Goal: Information Seeking & Learning: Find specific fact

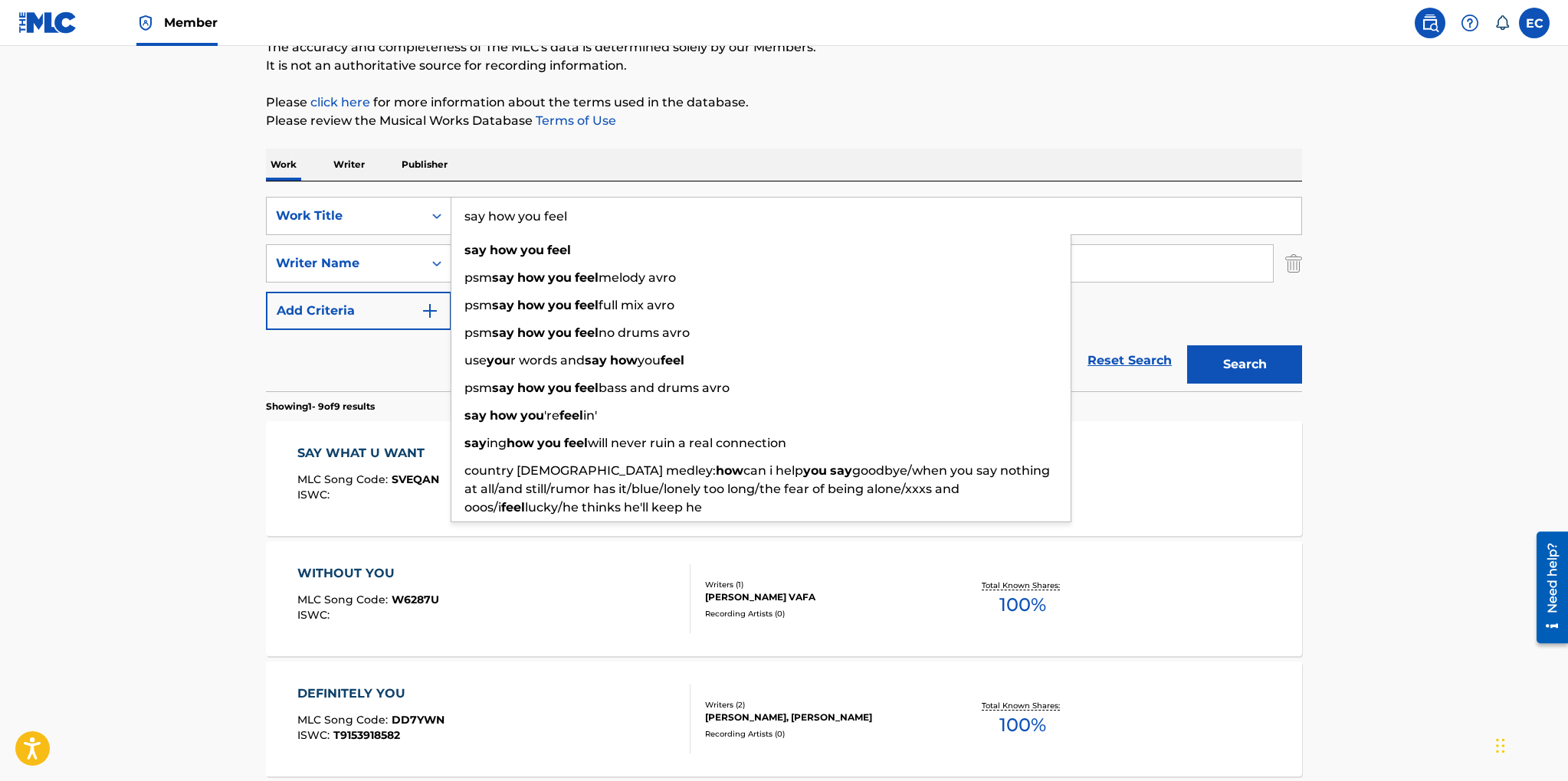
drag, startPoint x: 573, startPoint y: 218, endPoint x: 454, endPoint y: 212, distance: 119.2
click at [454, 212] on input "say how you feel" at bounding box center [876, 216] width 850 height 37
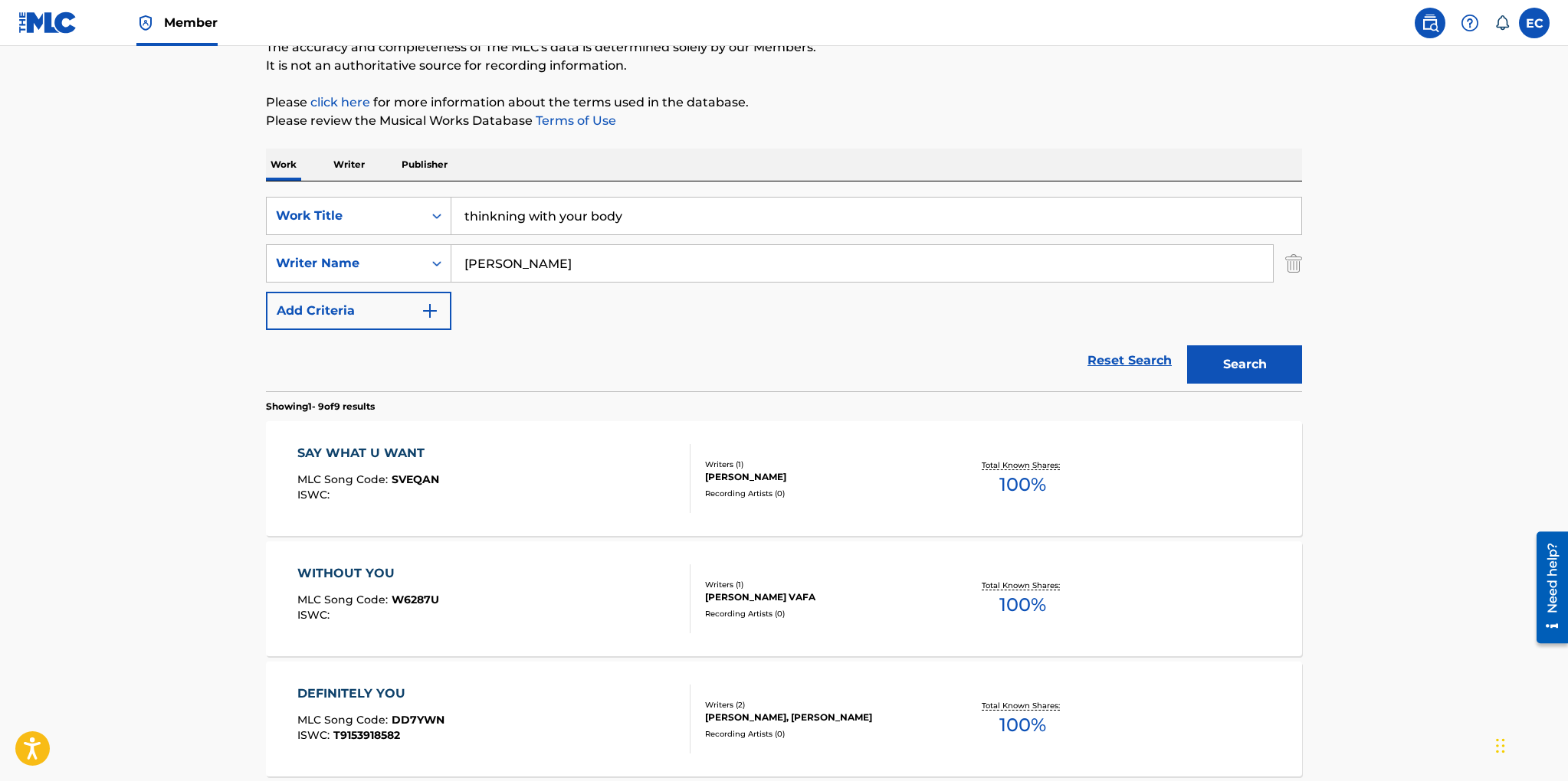
type input "thinkning with your body"
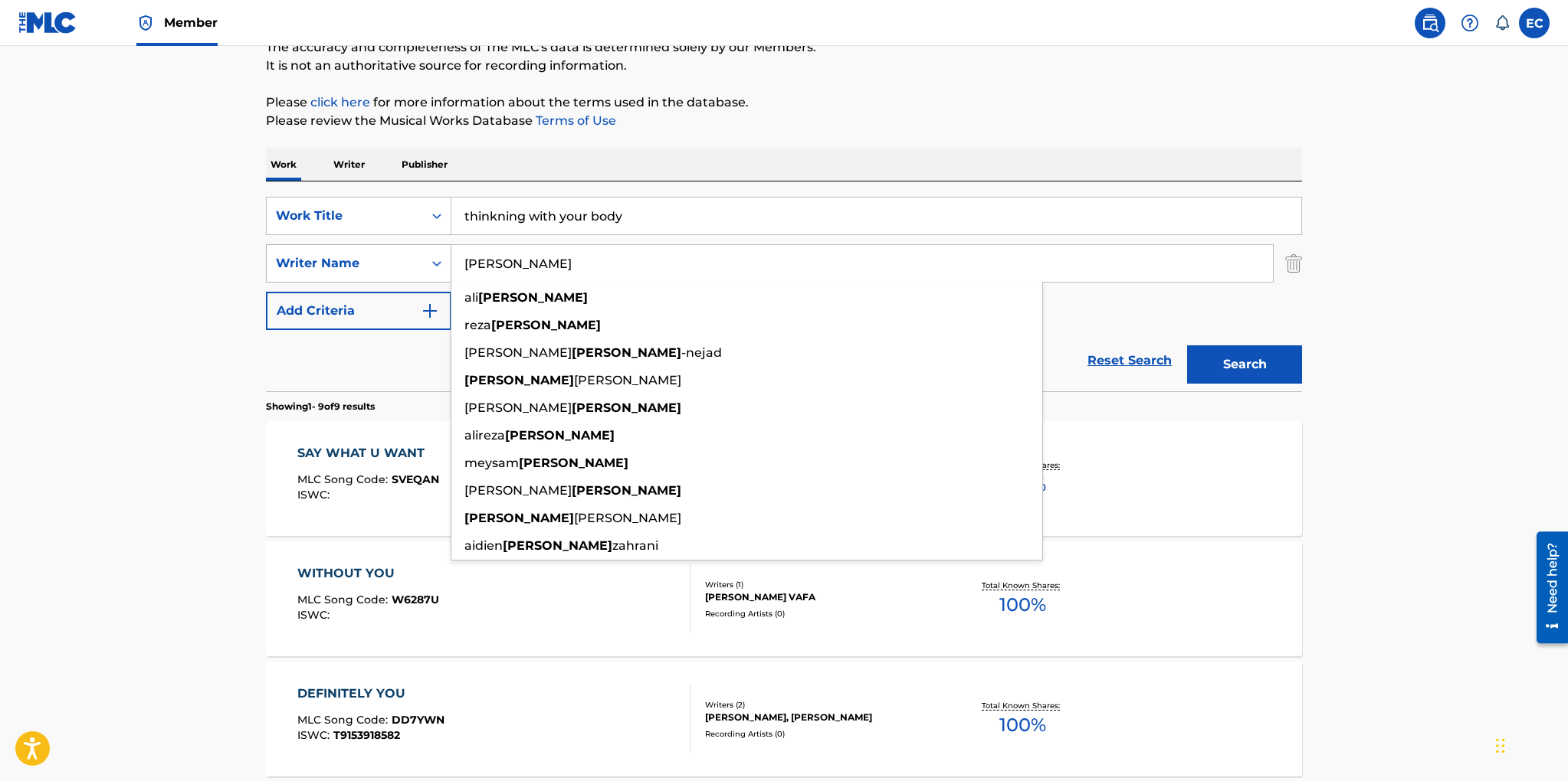
drag, startPoint x: 534, startPoint y: 267, endPoint x: 390, endPoint y: 260, distance: 144.2
click at [390, 260] on div "SearchWithCriteria3bb81fa7-2cb9-4617-85fc-489049b62ff3 Writer Name [PERSON_NAME…" at bounding box center [784, 263] width 1036 height 39
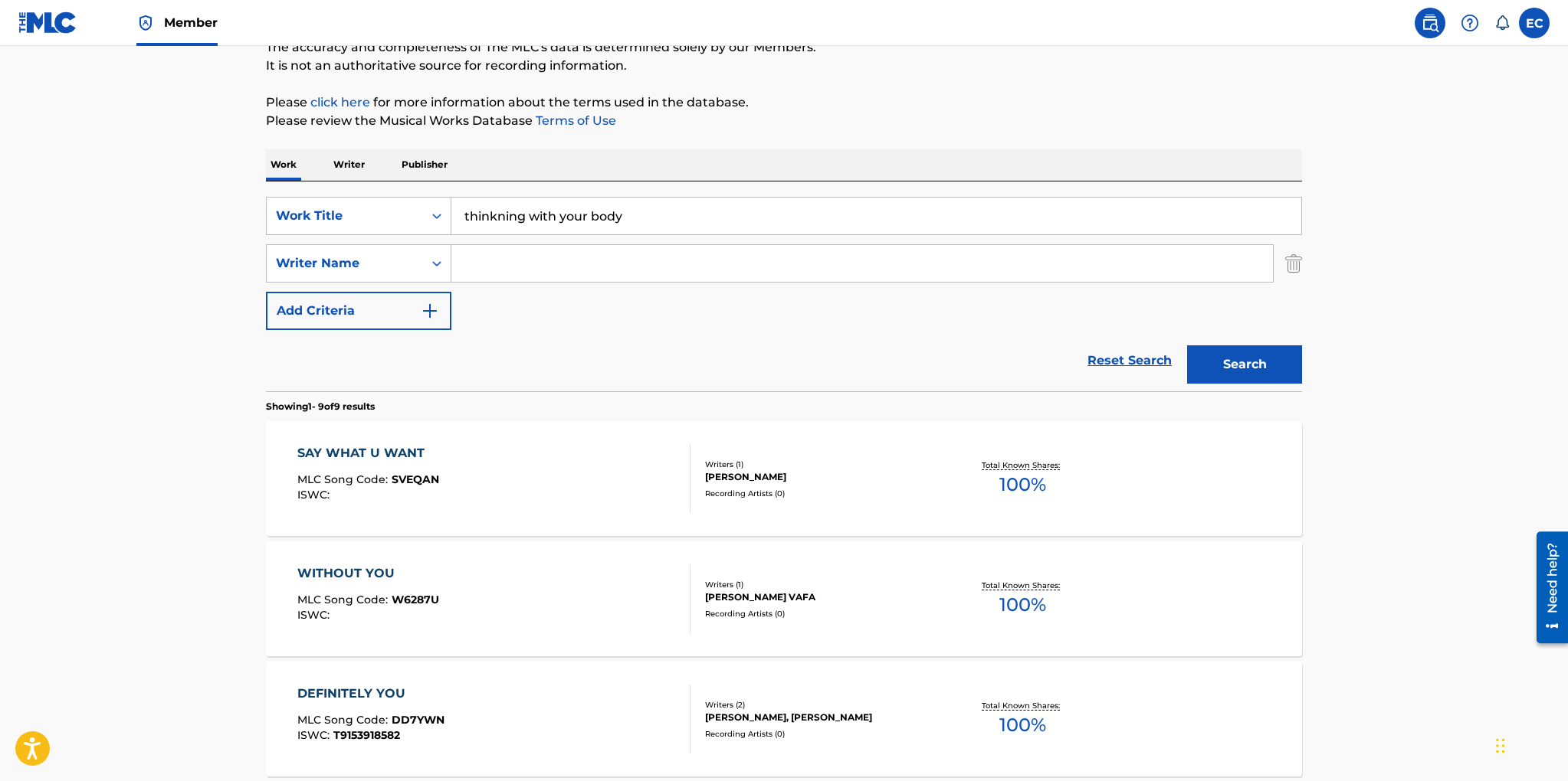
drag, startPoint x: 1230, startPoint y: 354, endPoint x: 1205, endPoint y: 352, distance: 25.1
click at [1227, 354] on button "Search" at bounding box center [1245, 364] width 115 height 39
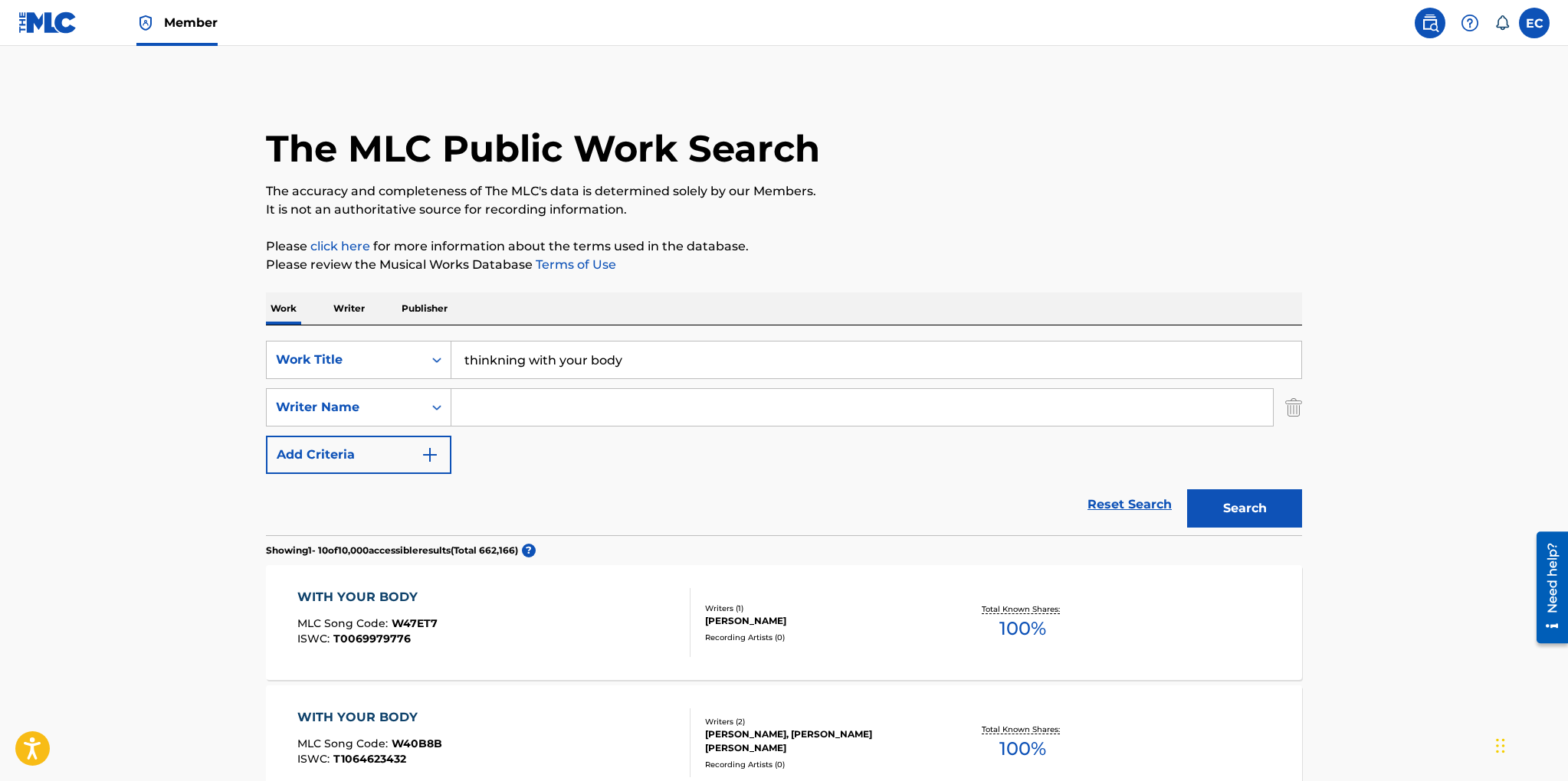
click at [632, 406] on input "Search Form" at bounding box center [862, 407] width 821 height 37
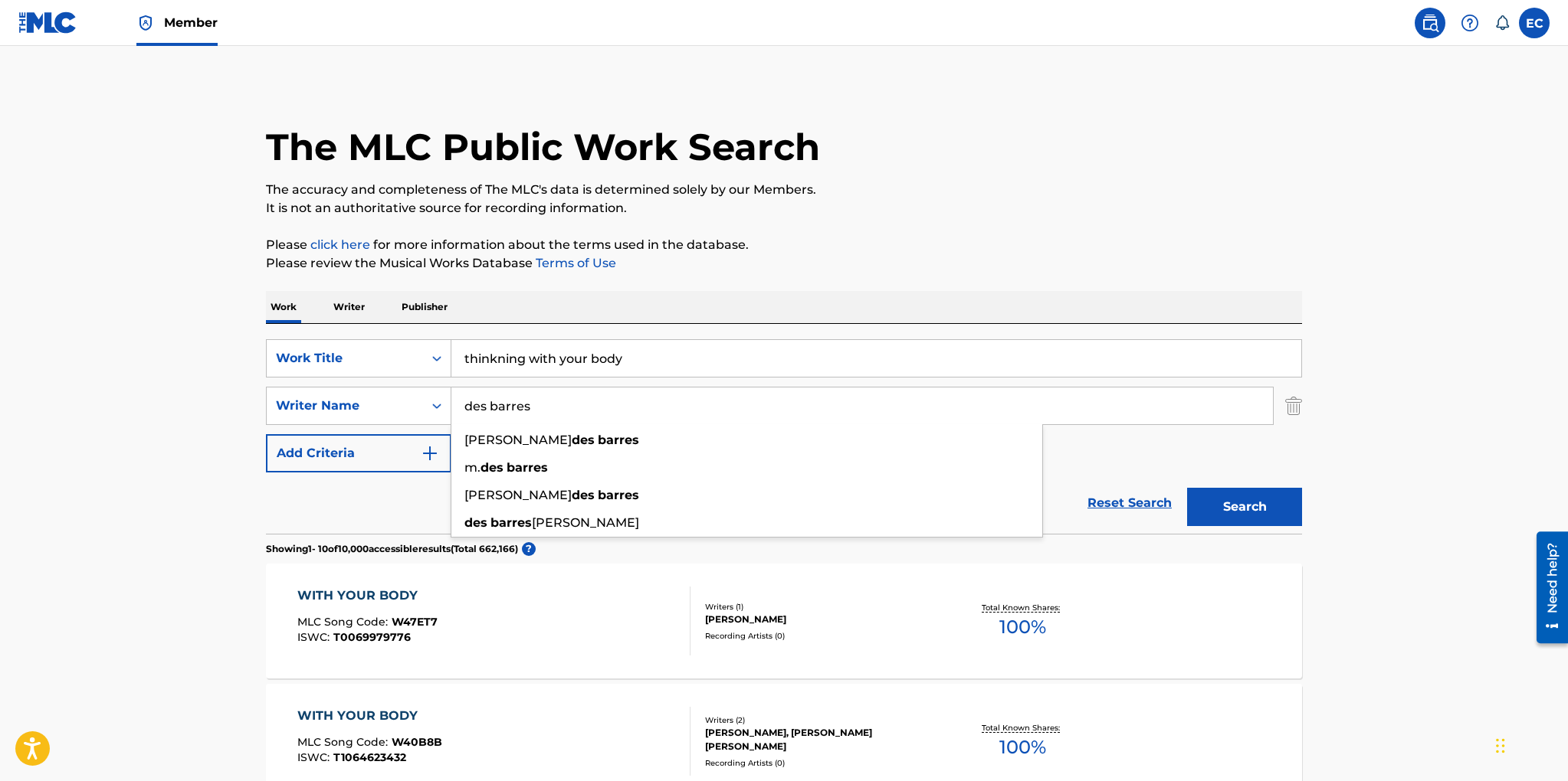
type input "des barres"
click at [1187, 488] on button "Search" at bounding box center [1245, 507] width 115 height 39
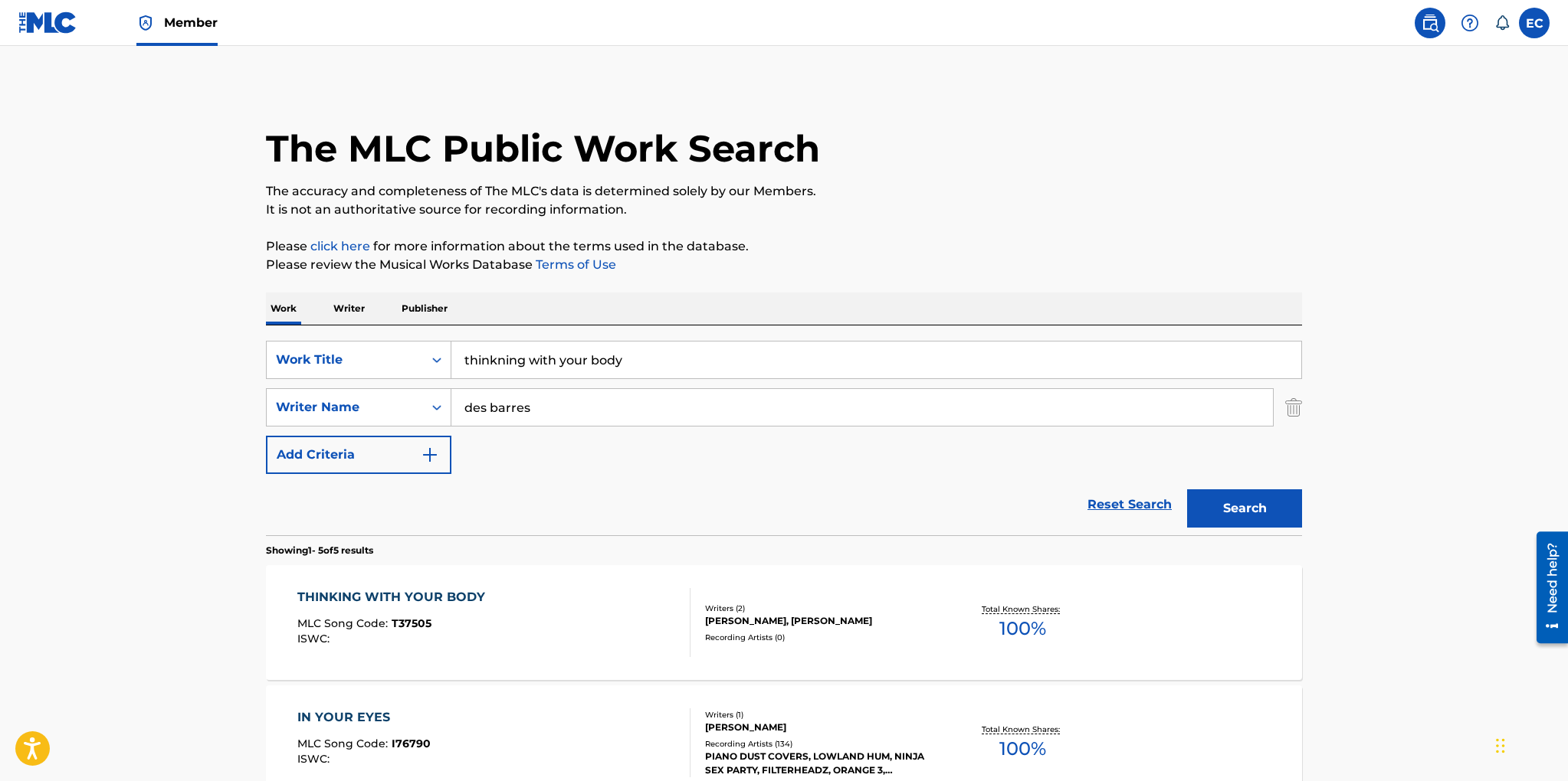
scroll to position [46, 0]
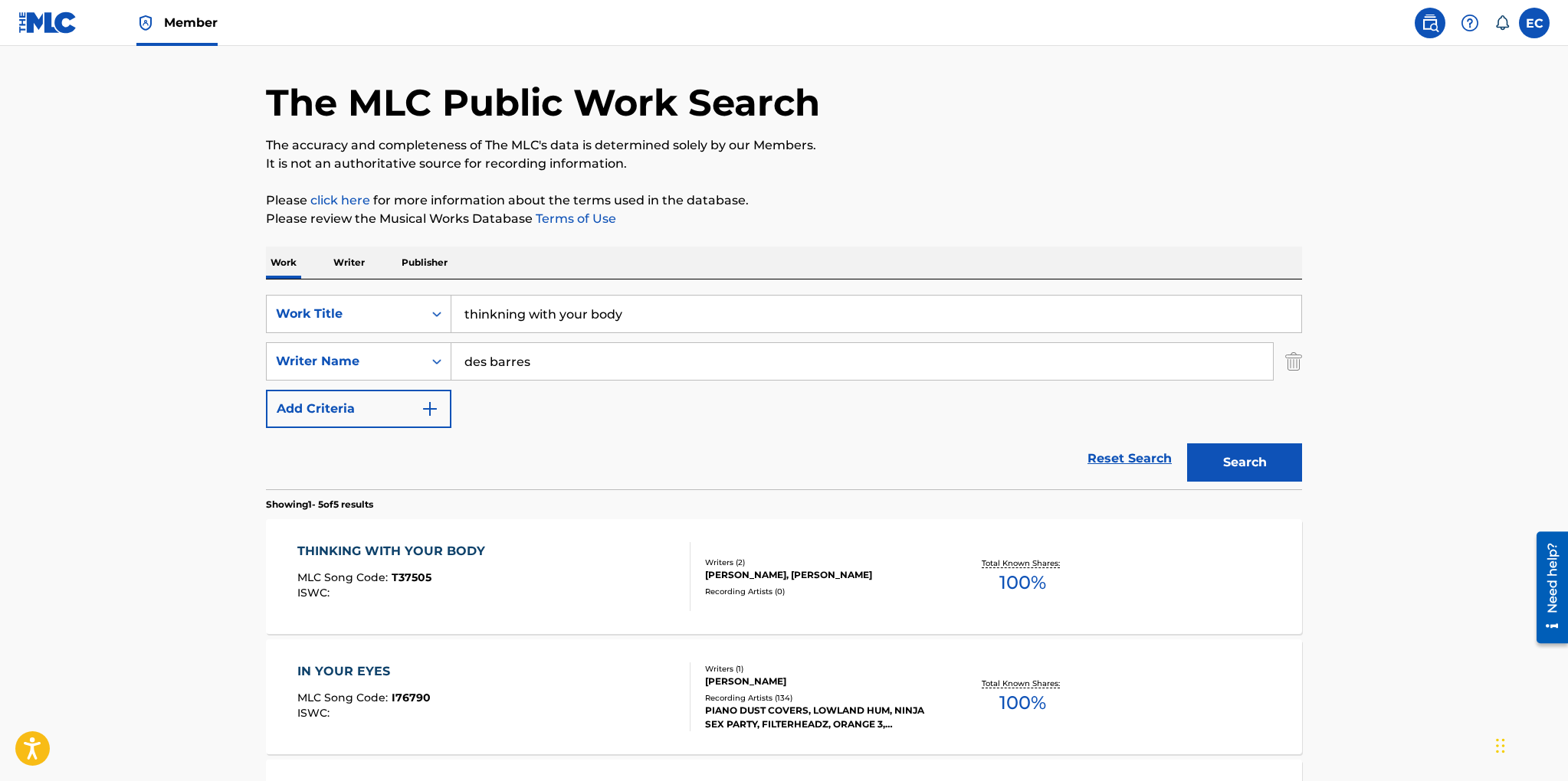
click at [759, 591] on div "Recording Artists ( 0 )" at bounding box center [821, 592] width 232 height 12
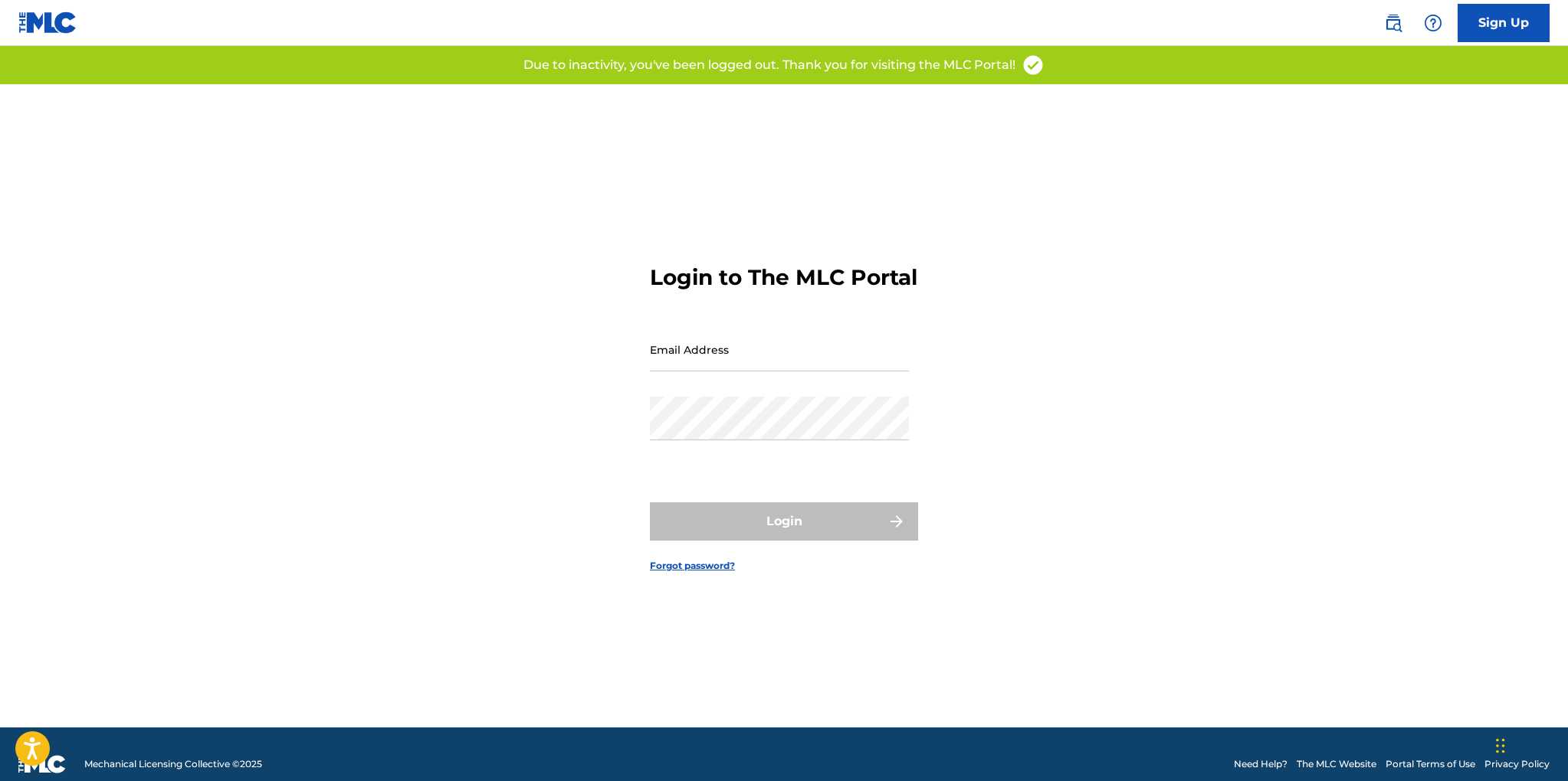
click at [1343, 764] on link "The MLC Website" at bounding box center [1336, 764] width 80 height 13
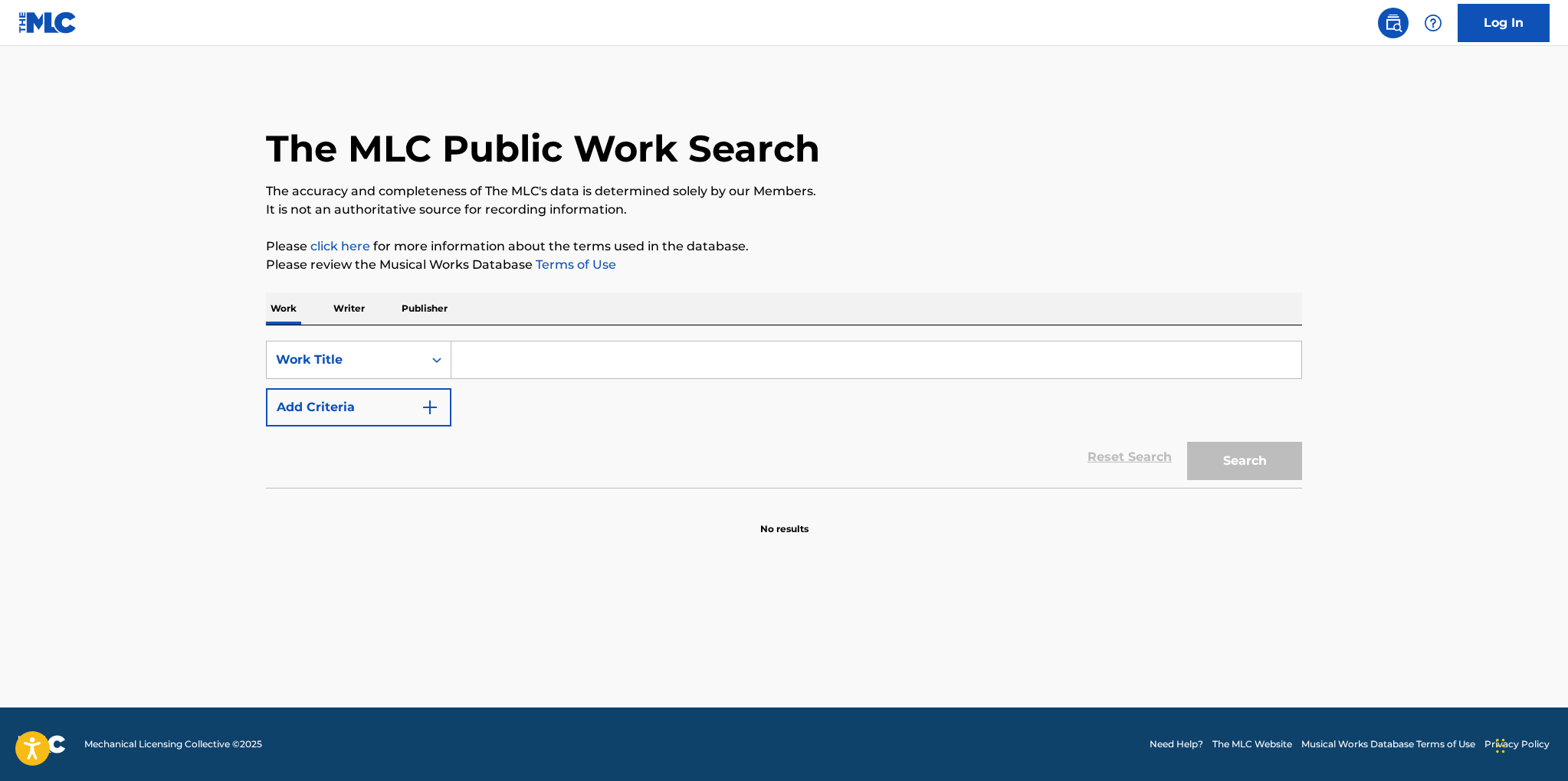
click at [498, 357] on input "Search Form" at bounding box center [876, 359] width 850 height 37
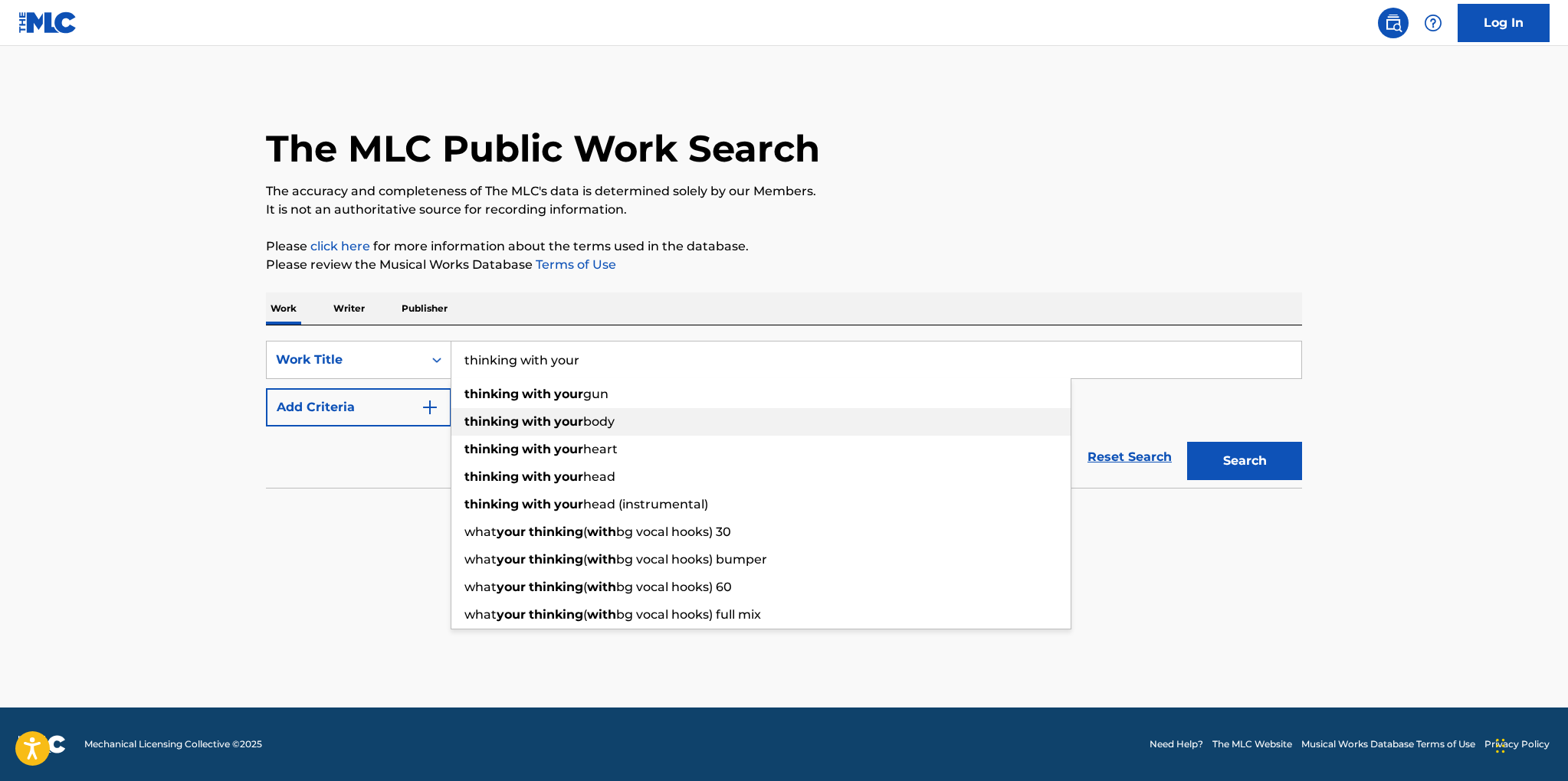
click at [495, 426] on strong "thinking" at bounding box center [491, 422] width 54 height 14
type input "thinking with your body"
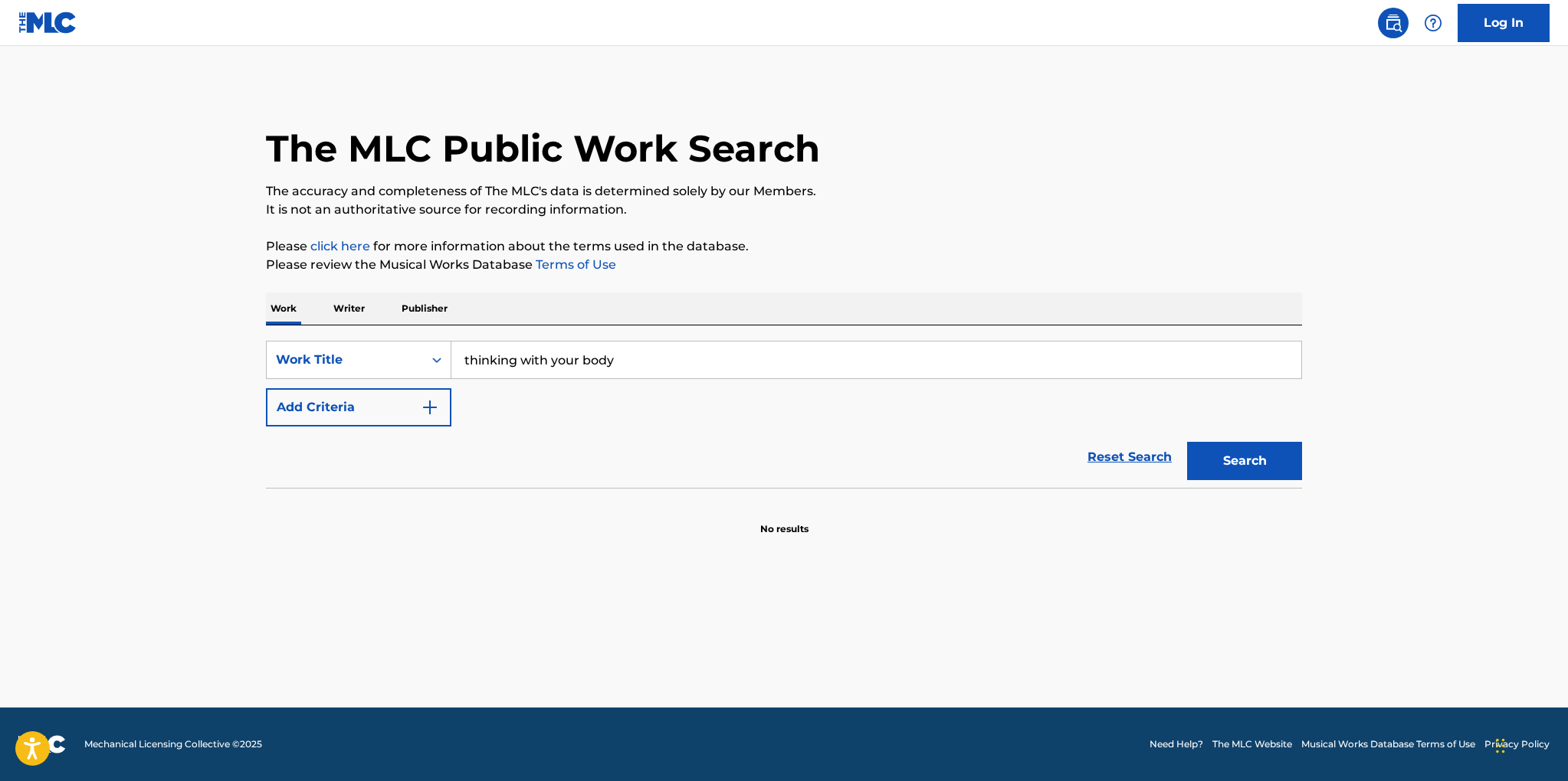
click at [1217, 454] on button "Search" at bounding box center [1245, 461] width 115 height 39
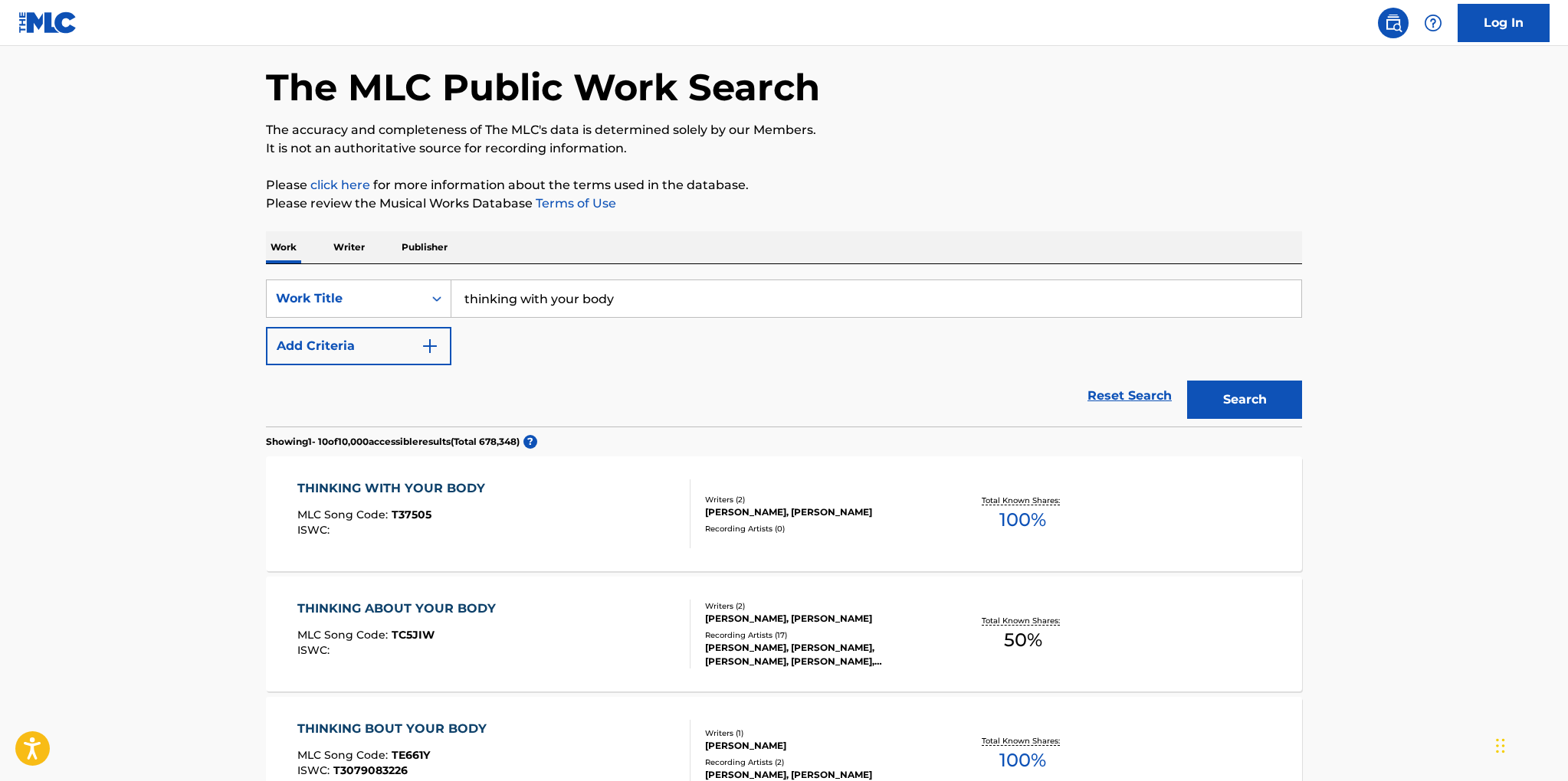
scroll to position [89, 0]
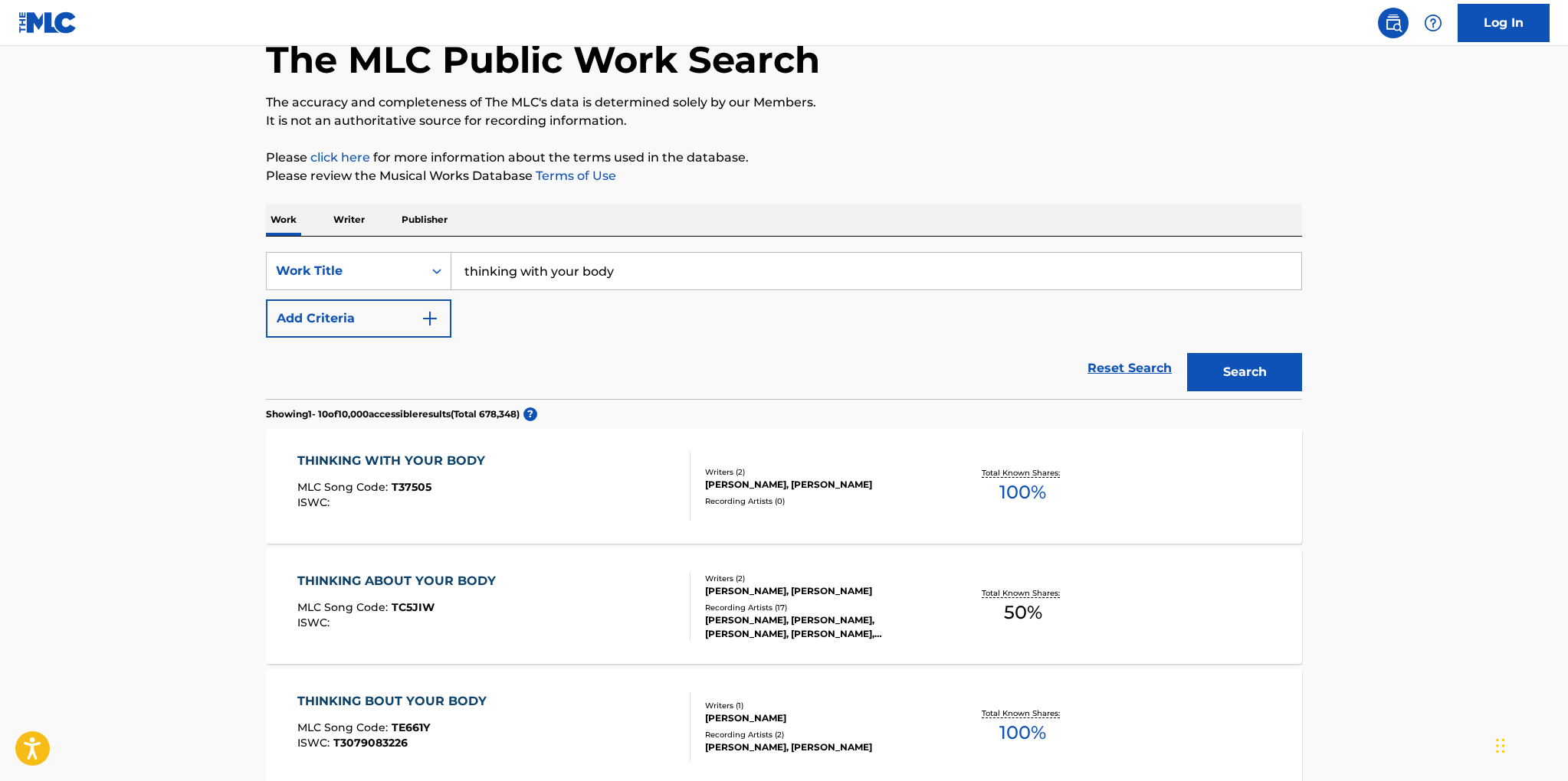
click at [827, 477] on div "Writers ( 2 )" at bounding box center [821, 472] width 232 height 12
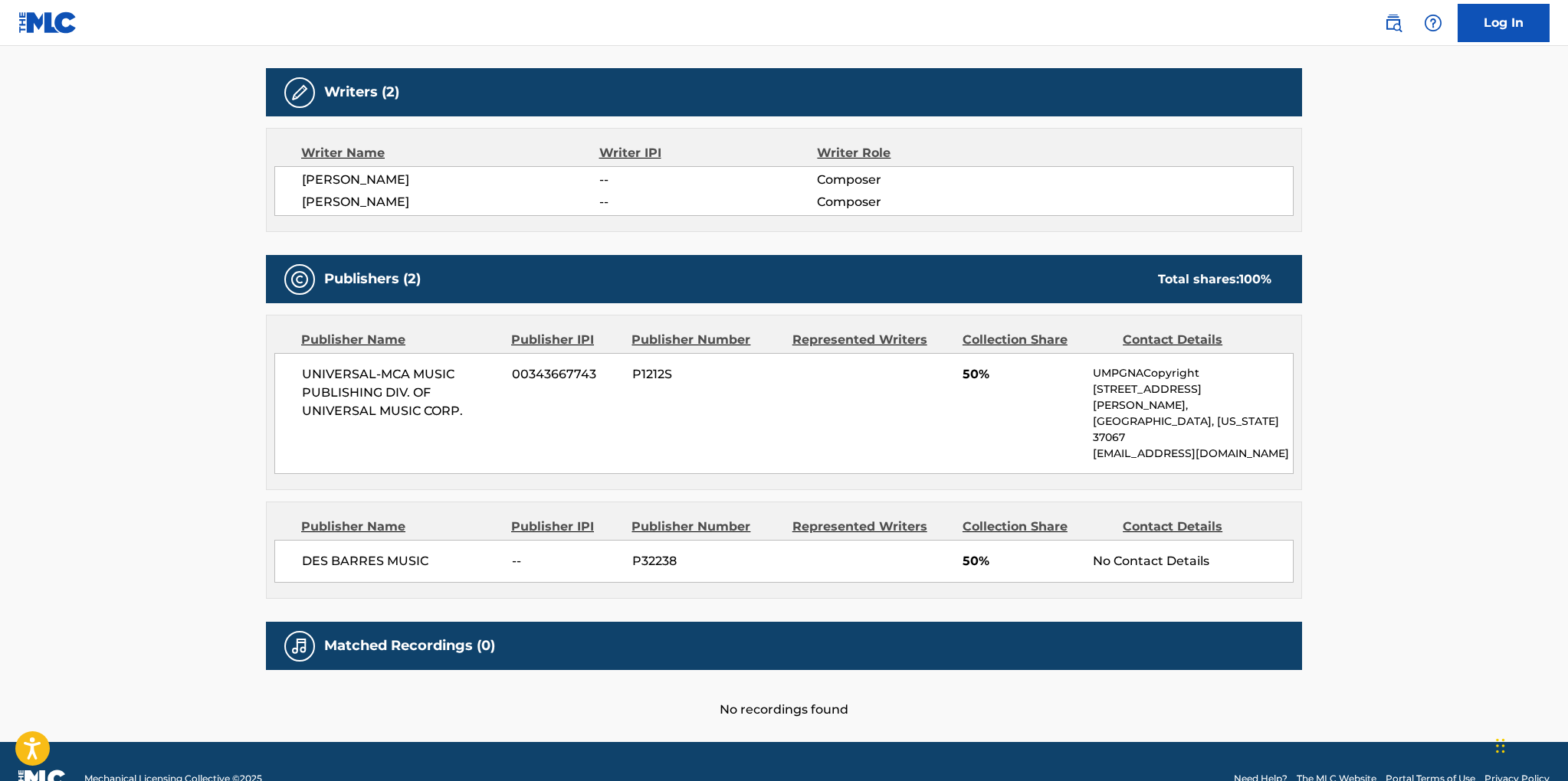
scroll to position [470, 0]
